Goal: Unclear

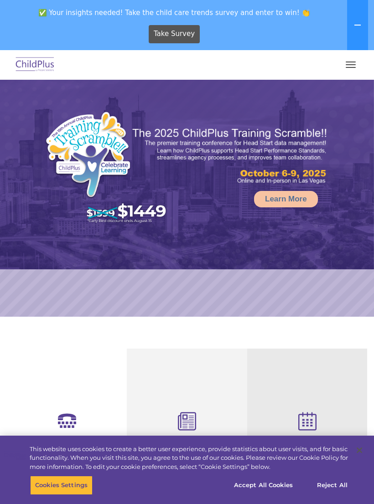
select select "MEDIUM"
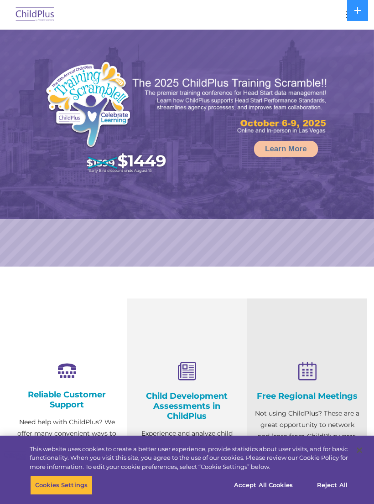
select select "MEDIUM"
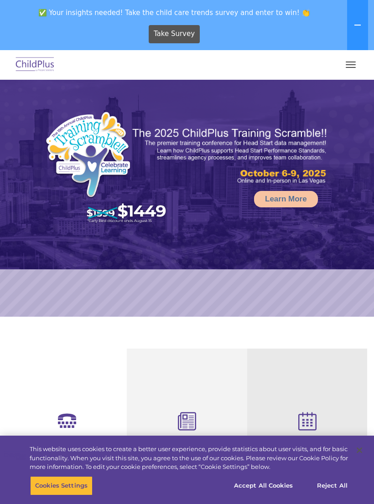
select select "MEDIUM"
click at [351, 63] on button "button" at bounding box center [350, 64] width 19 height 15
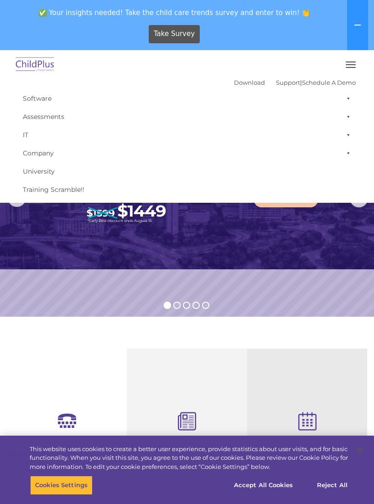
click at [348, 68] on button "button" at bounding box center [350, 64] width 19 height 15
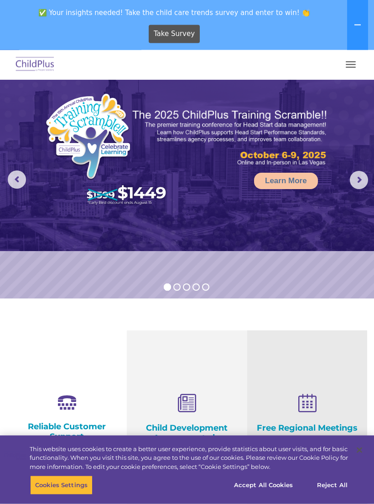
scroll to position [18, 0]
